Goal: Register for event/course

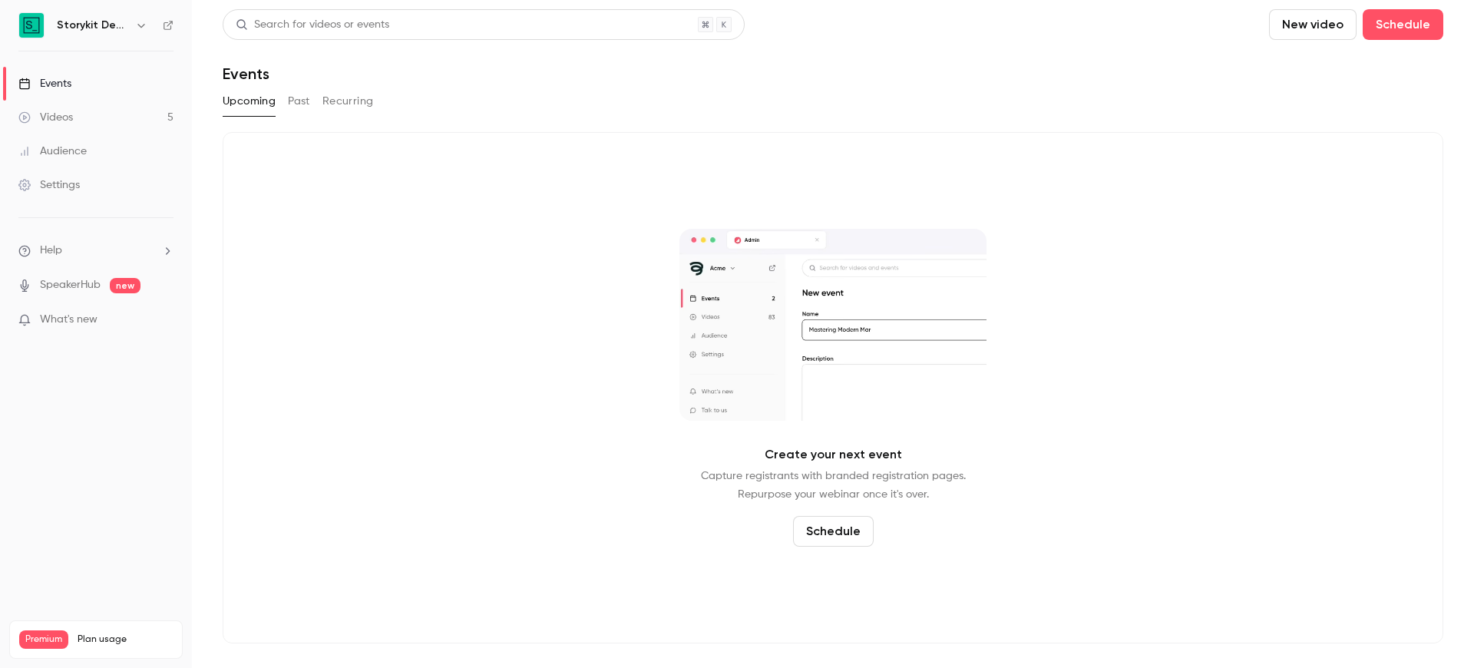
click at [127, 83] on link "Events" at bounding box center [96, 84] width 192 height 34
click at [257, 105] on button "Upcoming" at bounding box center [249, 101] width 53 height 25
click at [133, 92] on link "Events" at bounding box center [96, 84] width 192 height 34
click at [130, 28] on div "Storykit Deep Dives" at bounding box center [104, 25] width 94 height 18
click at [137, 21] on icon "button" at bounding box center [141, 25] width 12 height 12
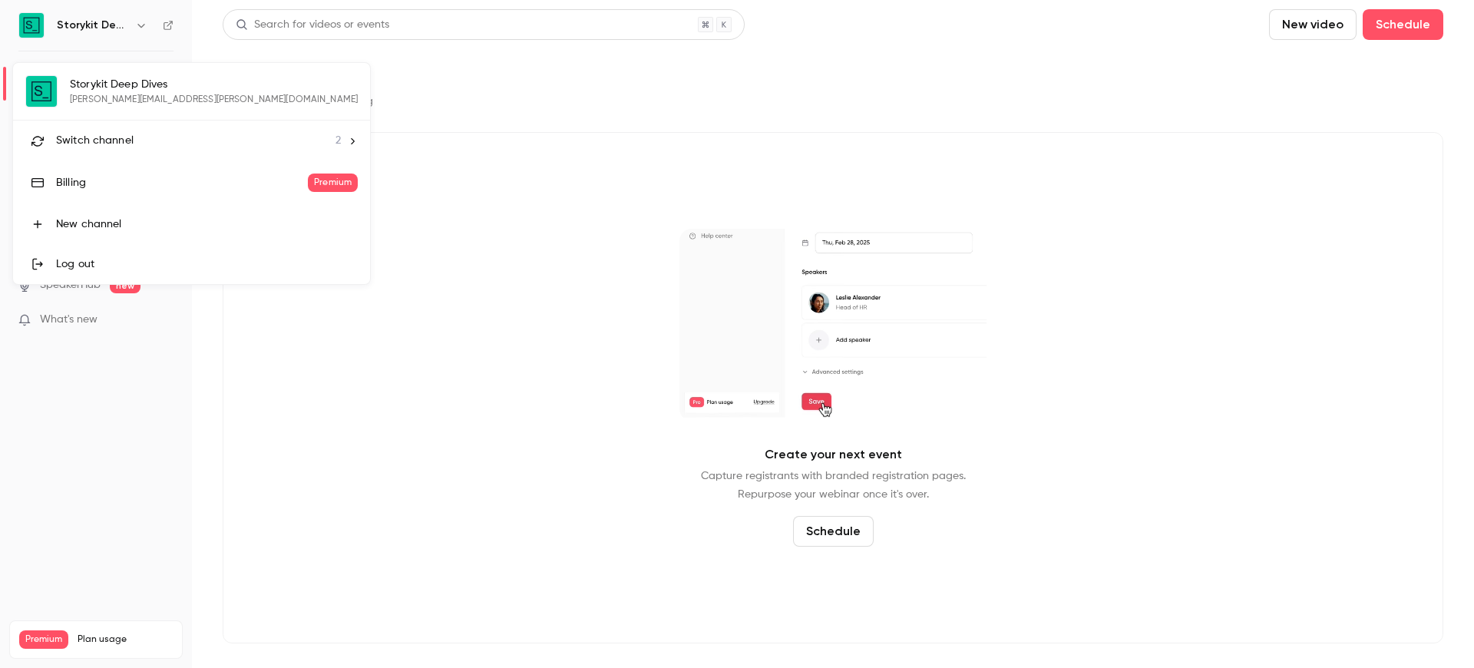
click at [336, 136] on span "2" at bounding box center [338, 141] width 5 height 16
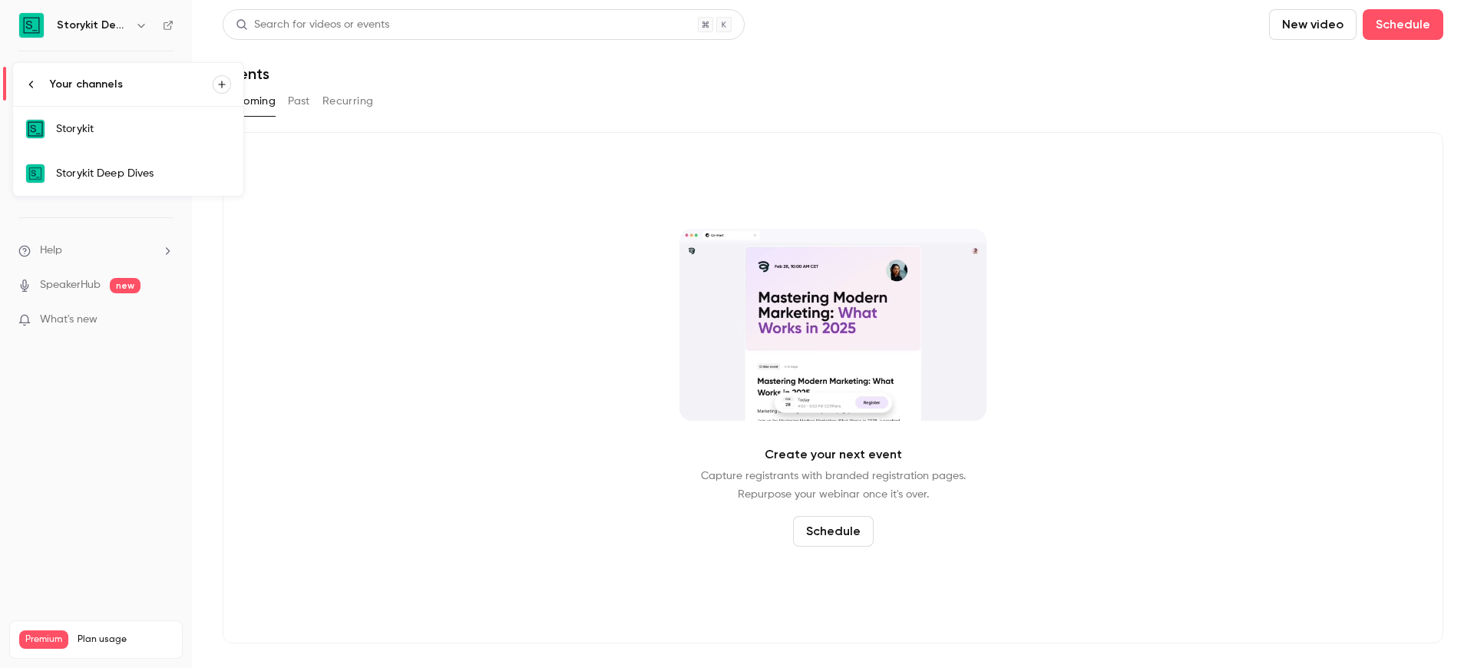
click at [190, 127] on div "Storykit" at bounding box center [143, 128] width 175 height 15
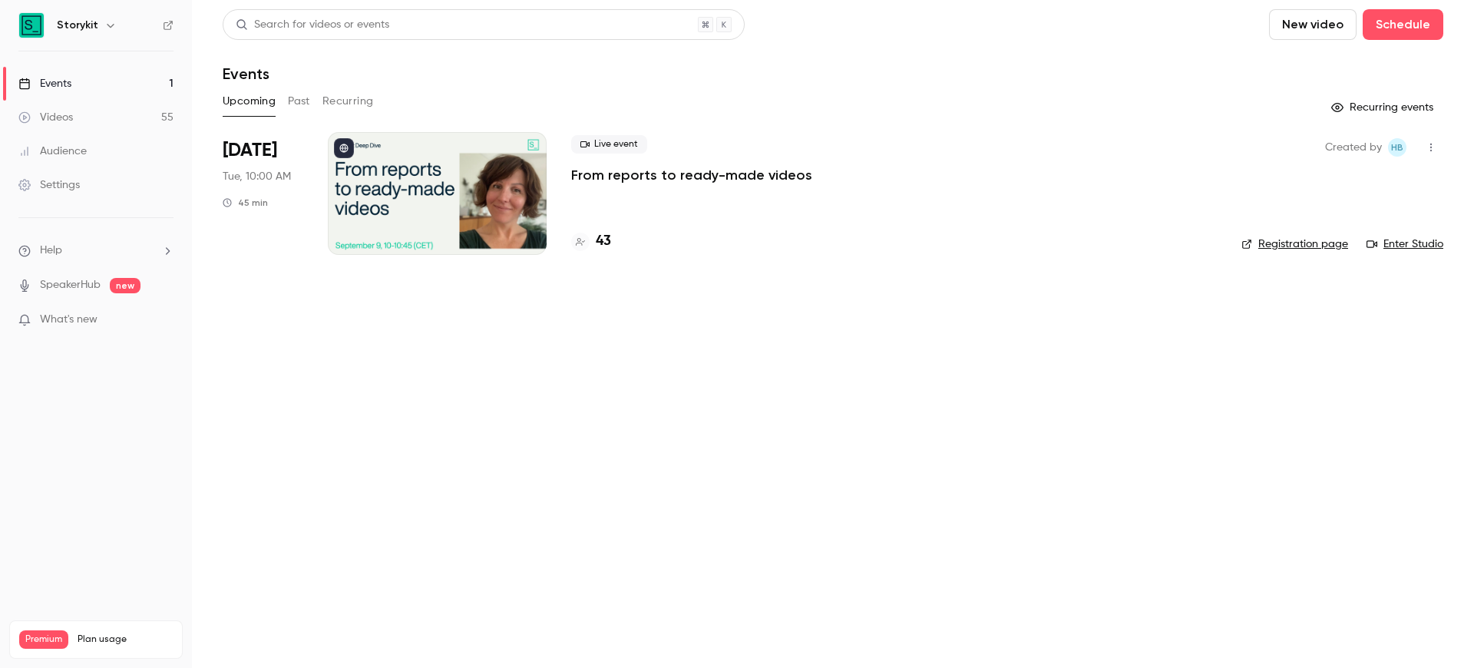
click at [526, 182] on div at bounding box center [437, 193] width 219 height 123
click at [1276, 247] on link "Registration page" at bounding box center [1295, 243] width 107 height 15
